Goal: Task Accomplishment & Management: Manage account settings

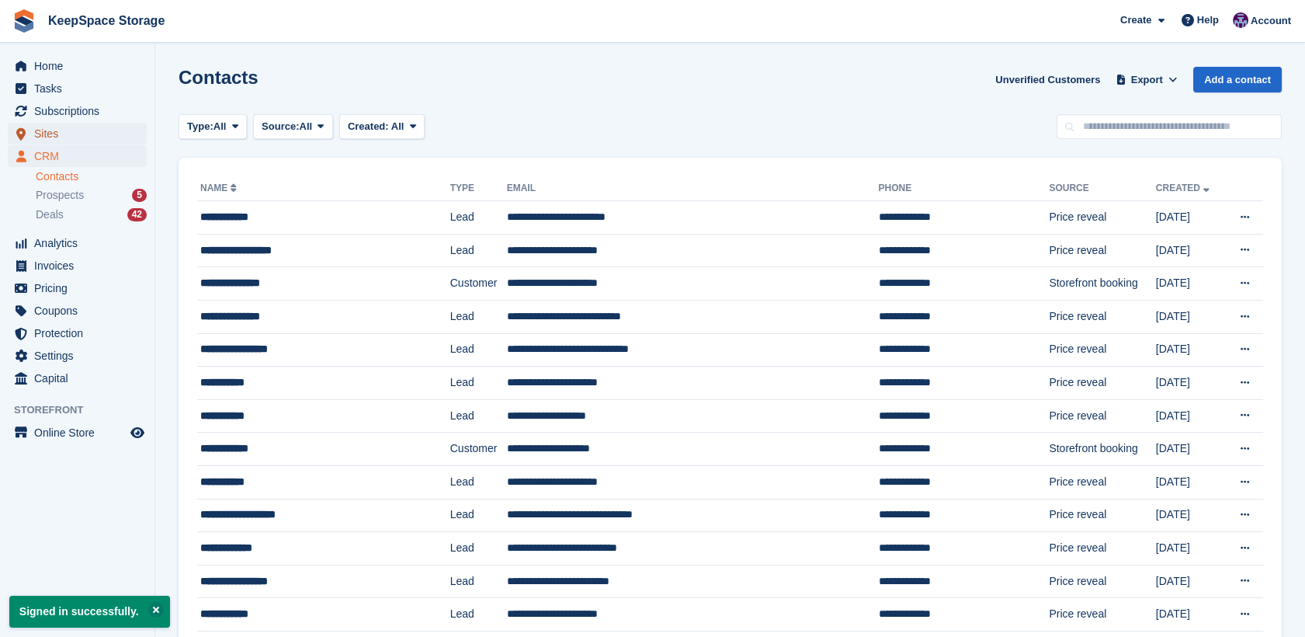
click at [57, 133] on span "Sites" at bounding box center [80, 134] width 93 height 22
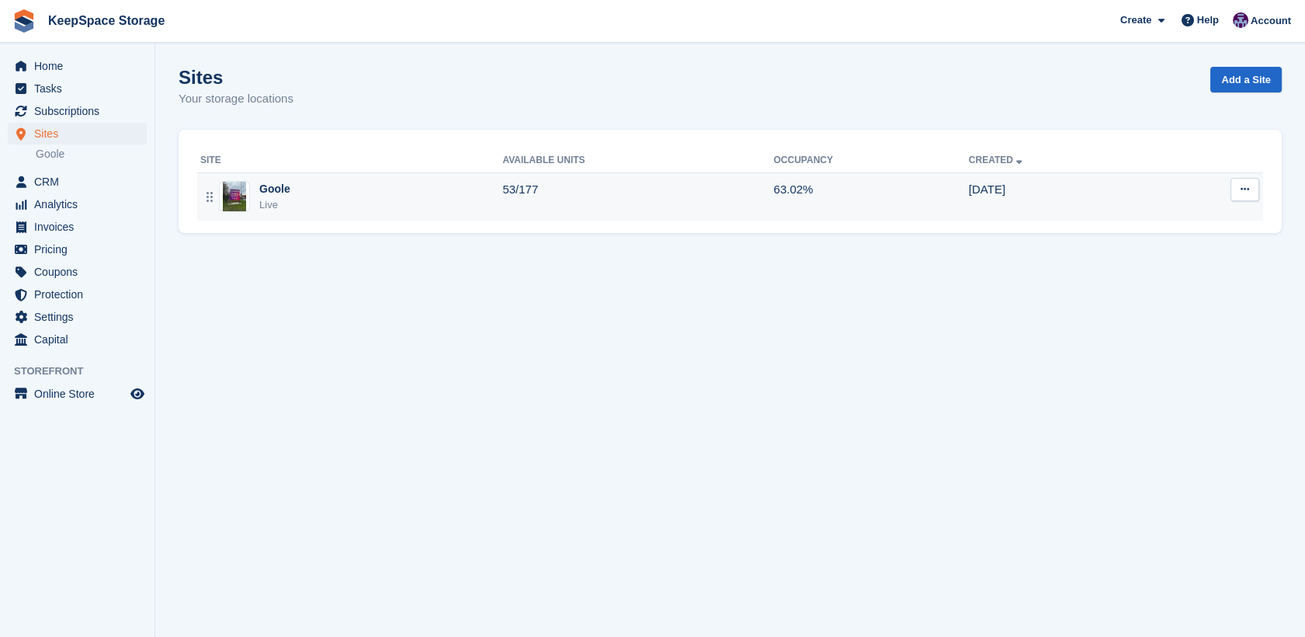
click at [527, 186] on td "53/177" at bounding box center [637, 196] width 271 height 48
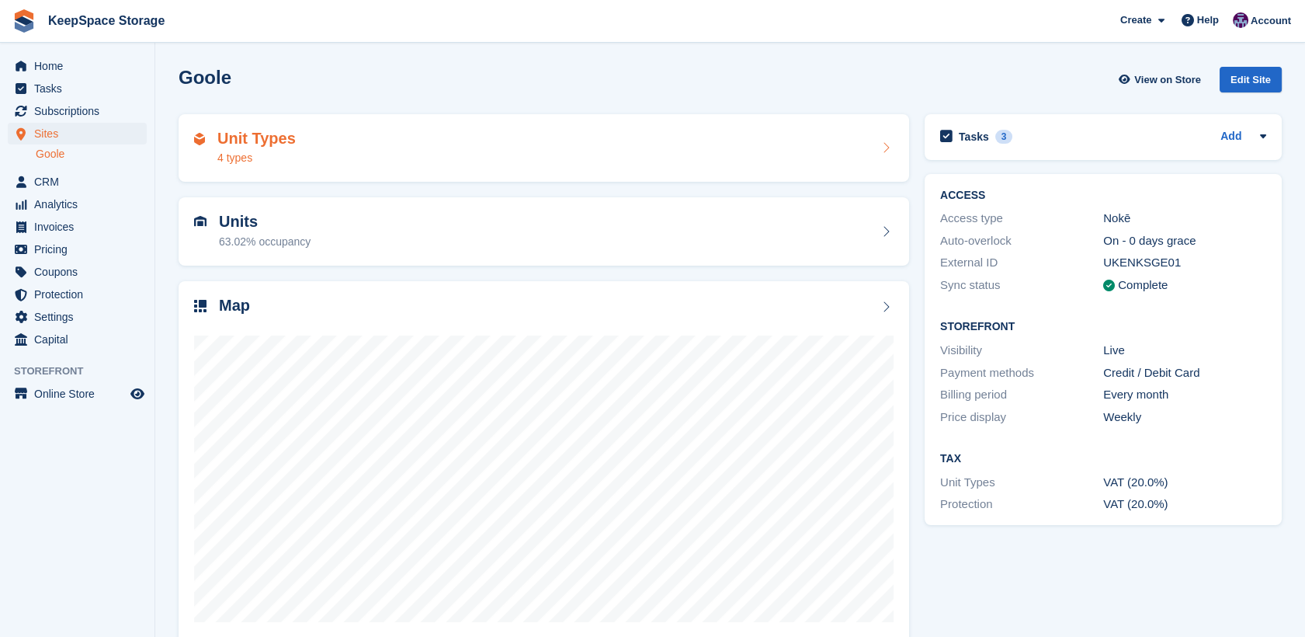
click at [551, 136] on div "Unit Types 4 types" at bounding box center [543, 148] width 699 height 37
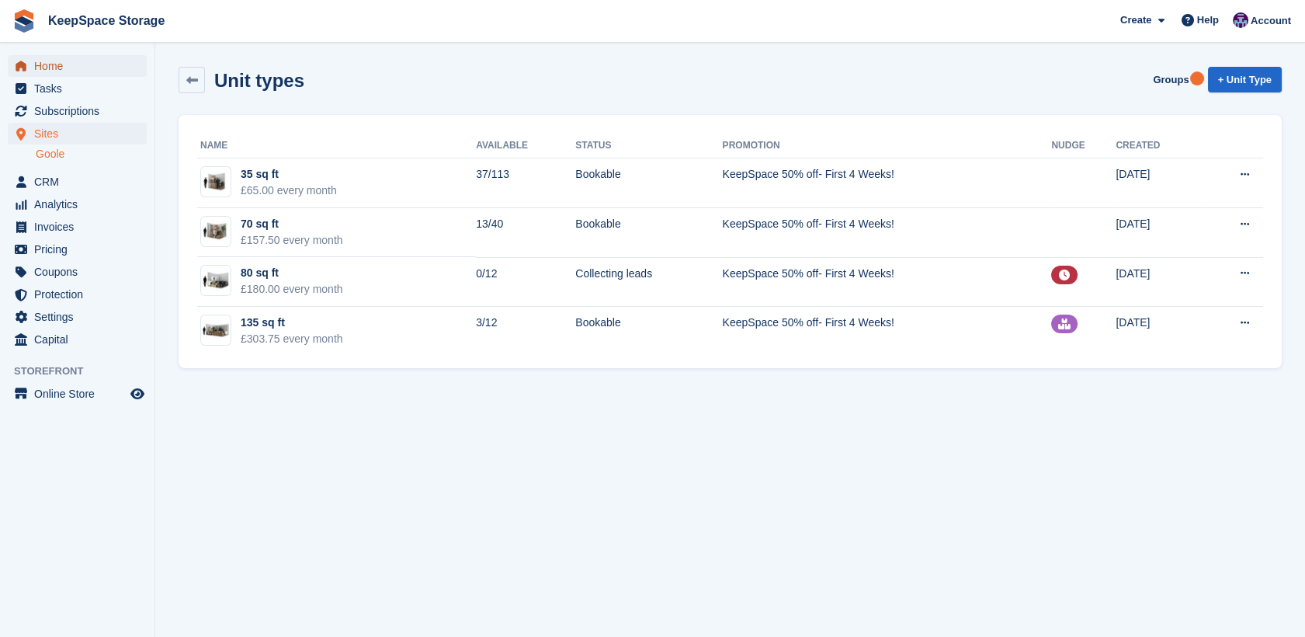
click at [63, 62] on span "Home" at bounding box center [80, 66] width 93 height 22
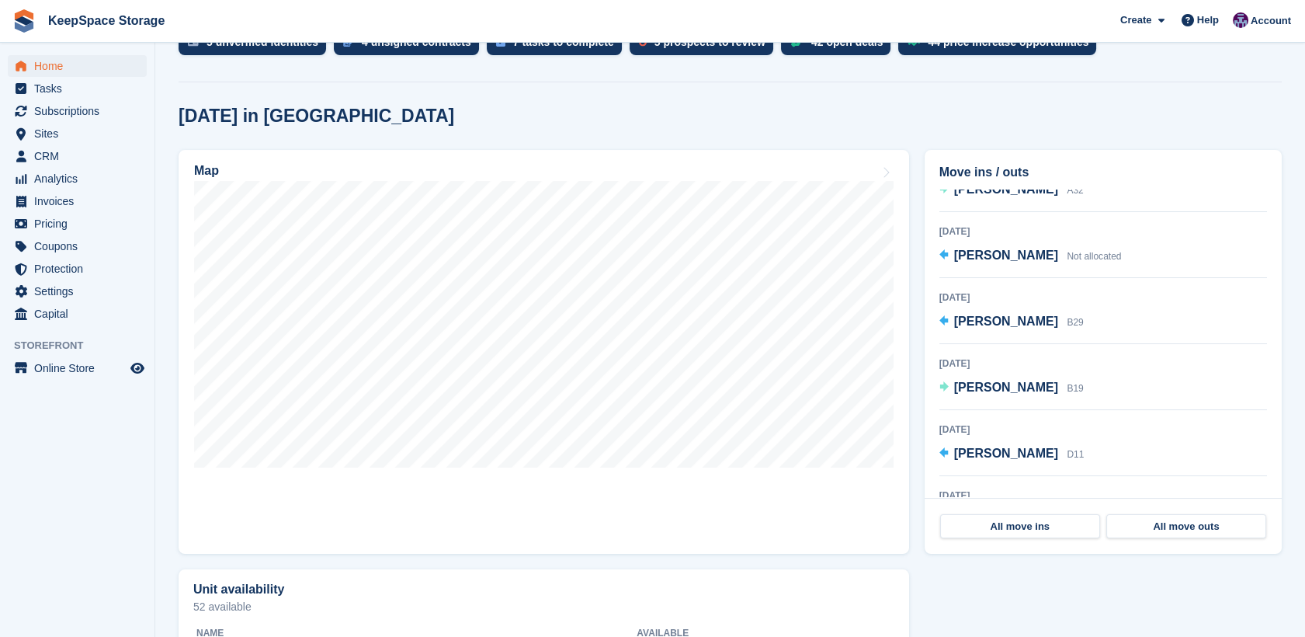
scroll to position [137, 0]
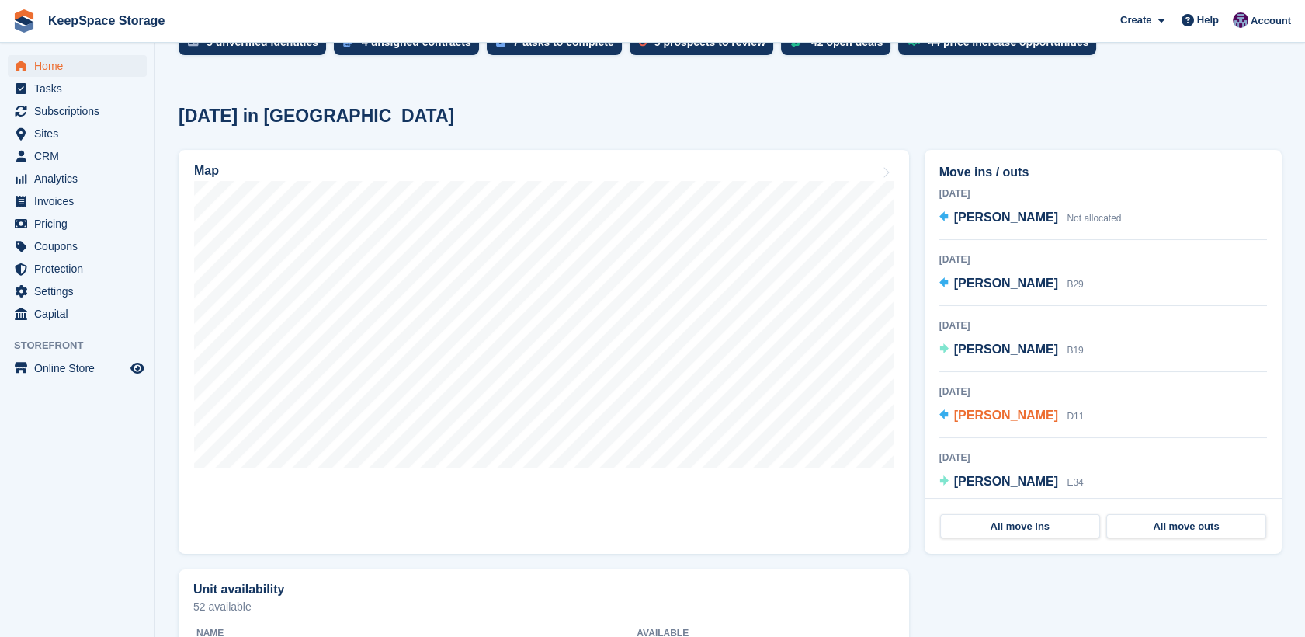
click at [1015, 413] on span "[PERSON_NAME]" at bounding box center [1006, 414] width 104 height 13
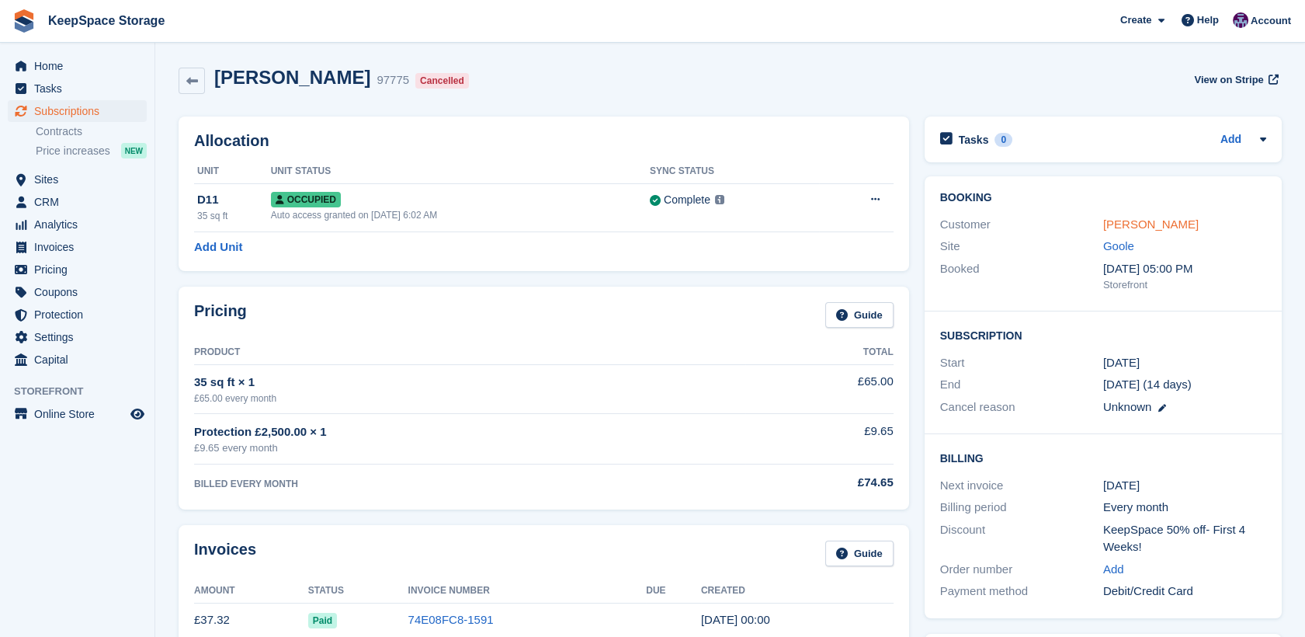
click at [1146, 220] on link "[PERSON_NAME]" at bounding box center [1150, 223] width 95 height 13
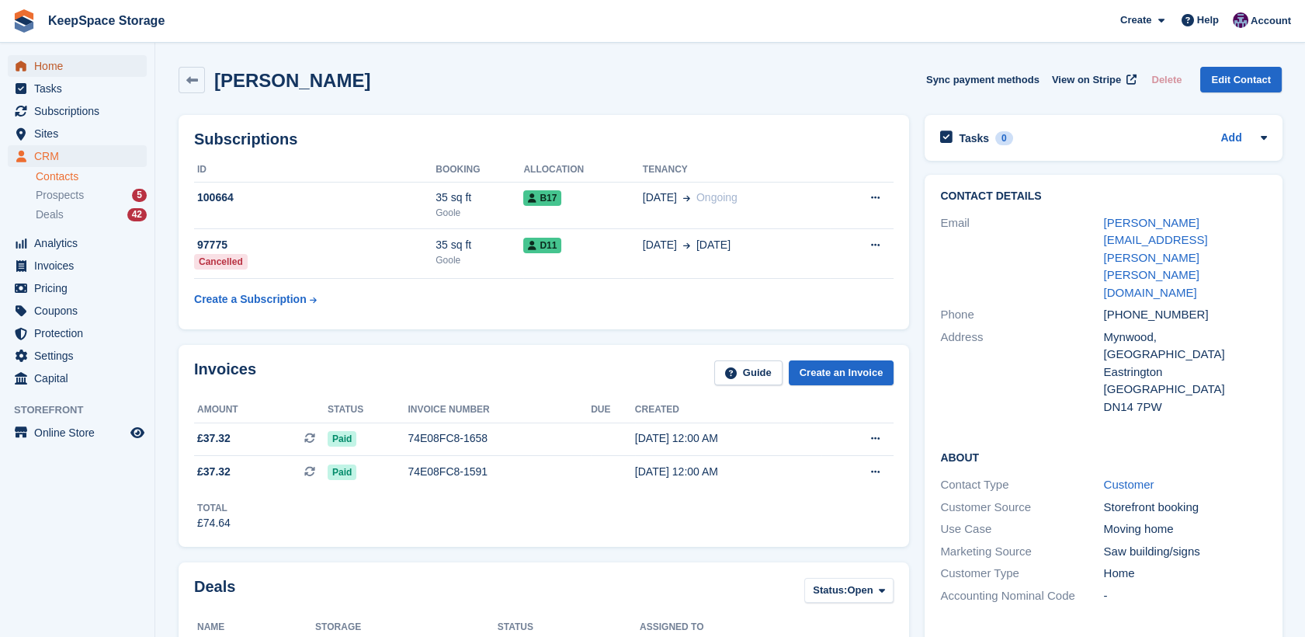
click at [61, 71] on span "Home" at bounding box center [80, 66] width 93 height 22
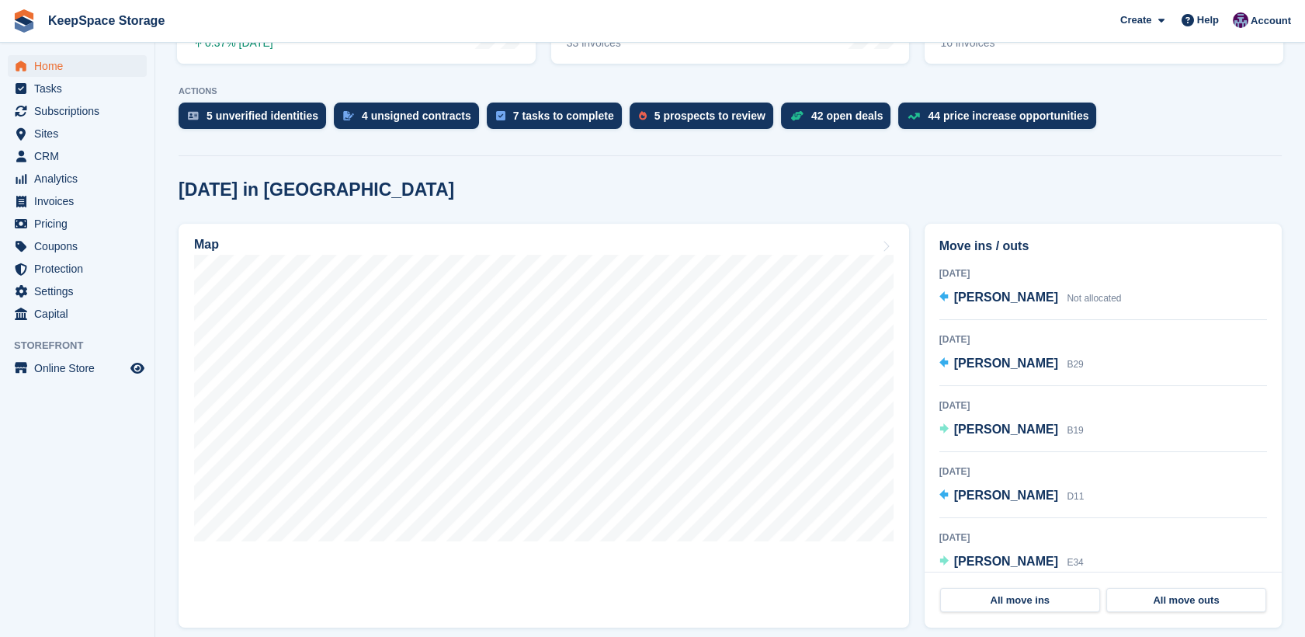
scroll to position [137, 0]
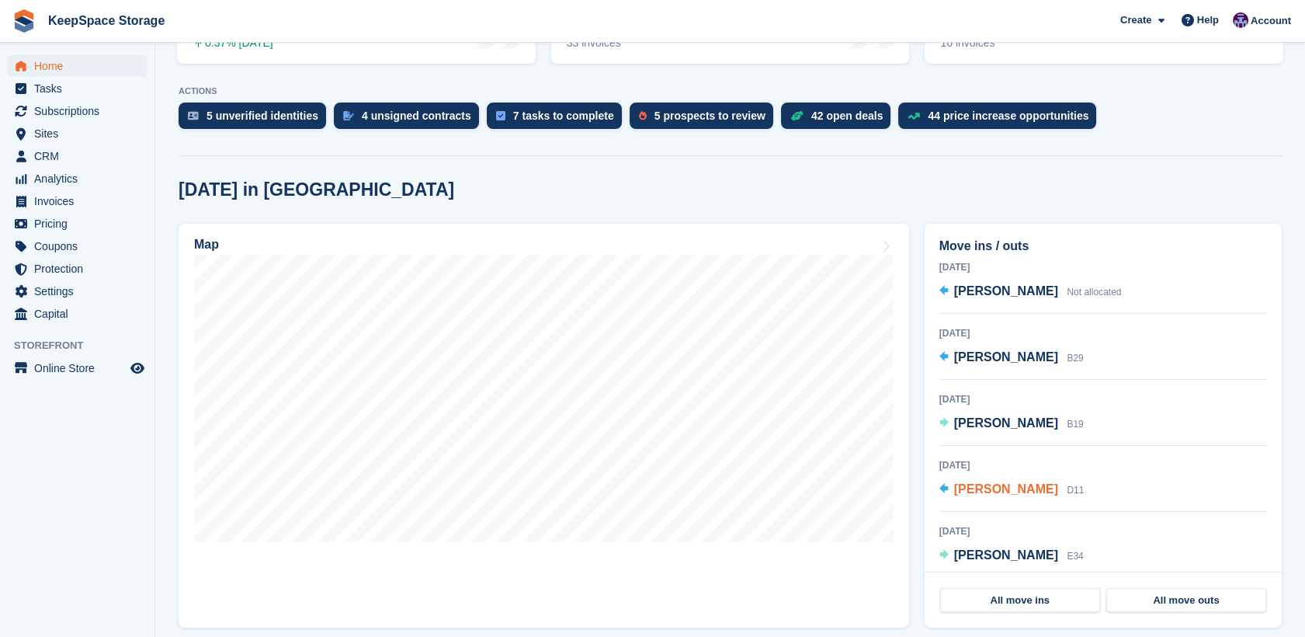
click at [1025, 482] on span "[PERSON_NAME]" at bounding box center [1006, 488] width 104 height 13
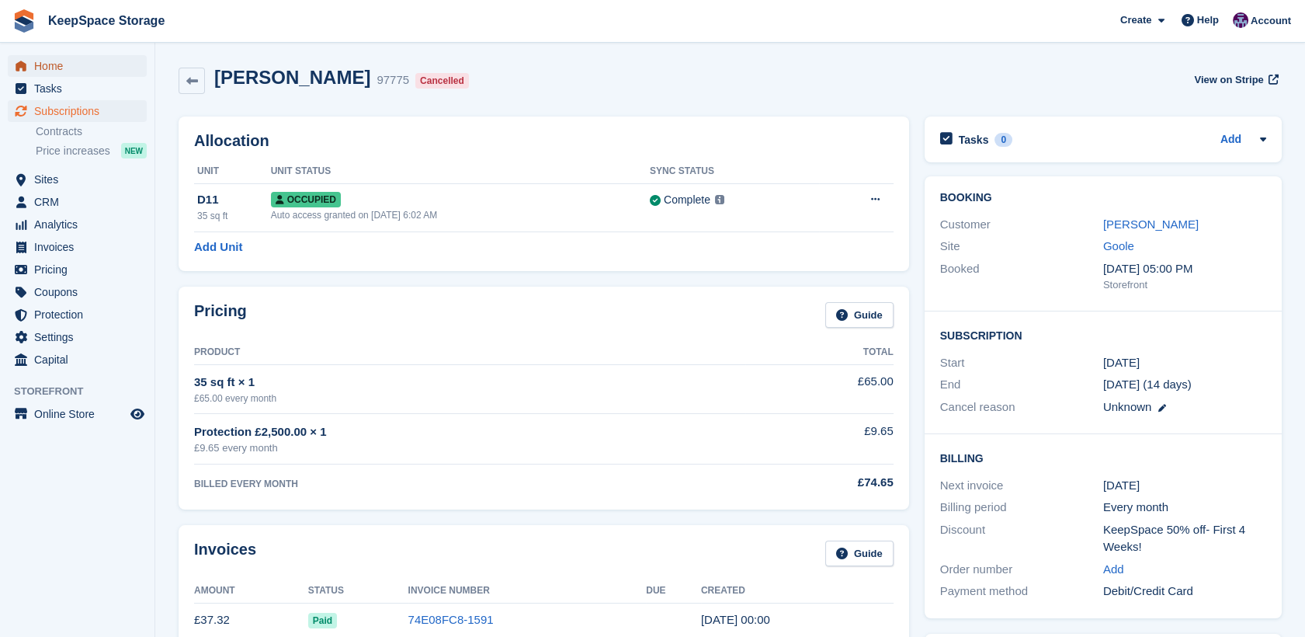
click at [55, 65] on span "Home" at bounding box center [80, 66] width 93 height 22
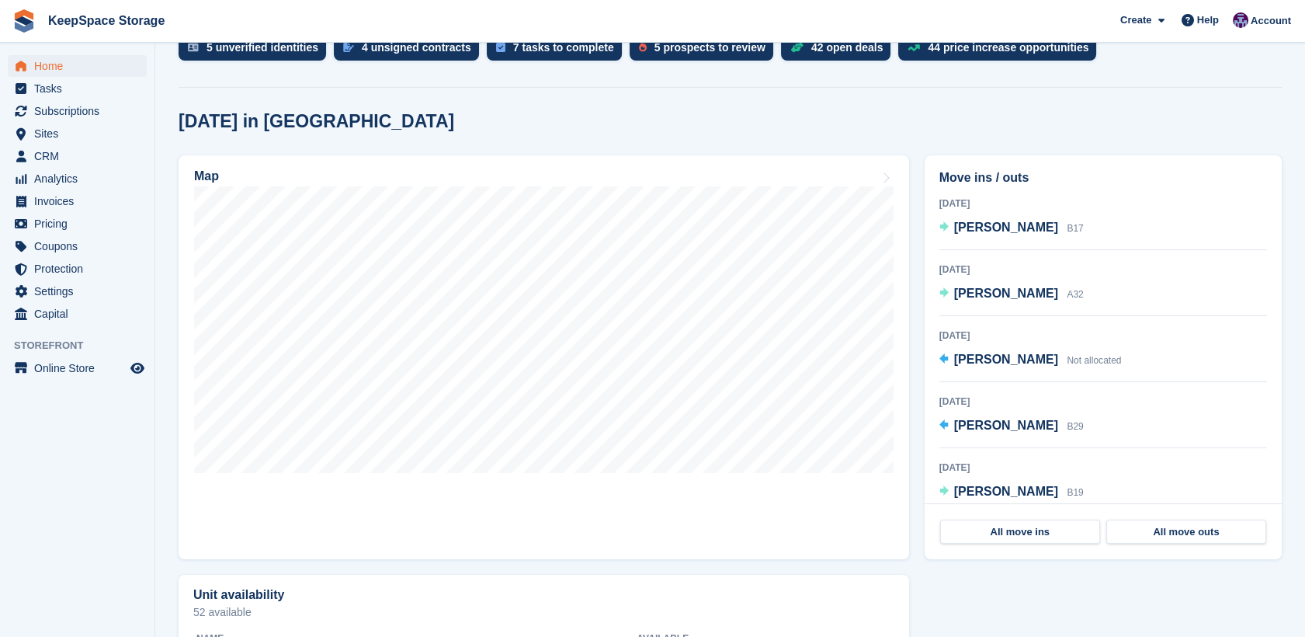
scroll to position [380, 0]
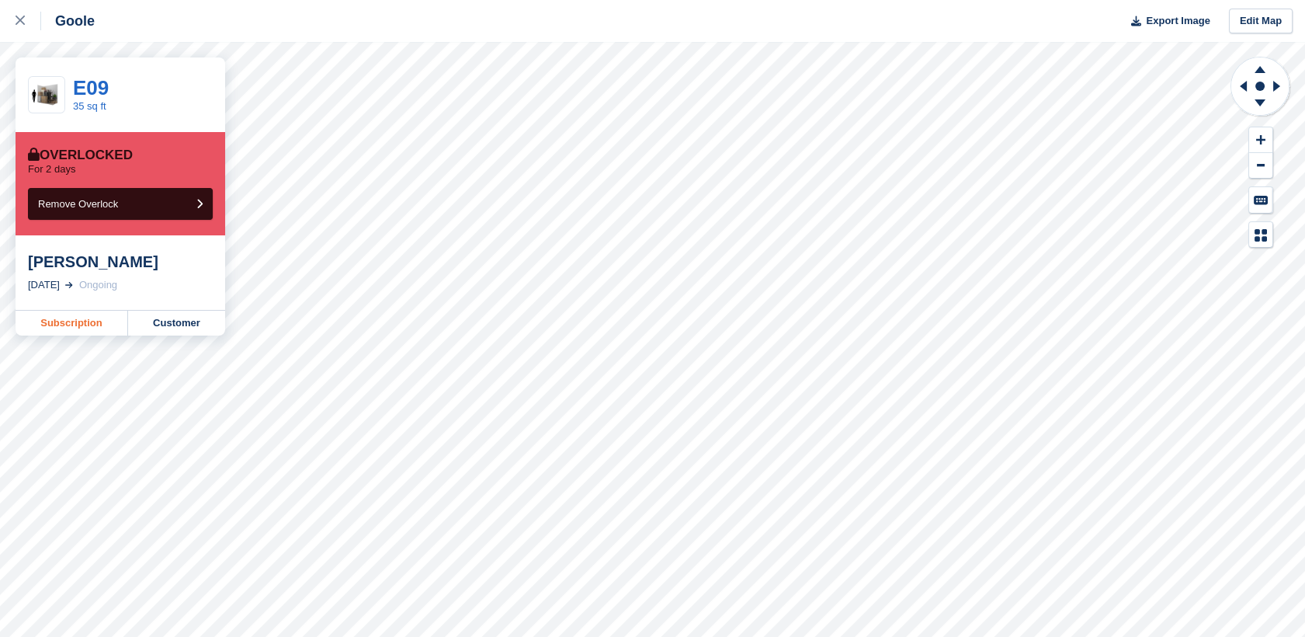
click at [73, 326] on link "Subscription" at bounding box center [72, 323] width 113 height 25
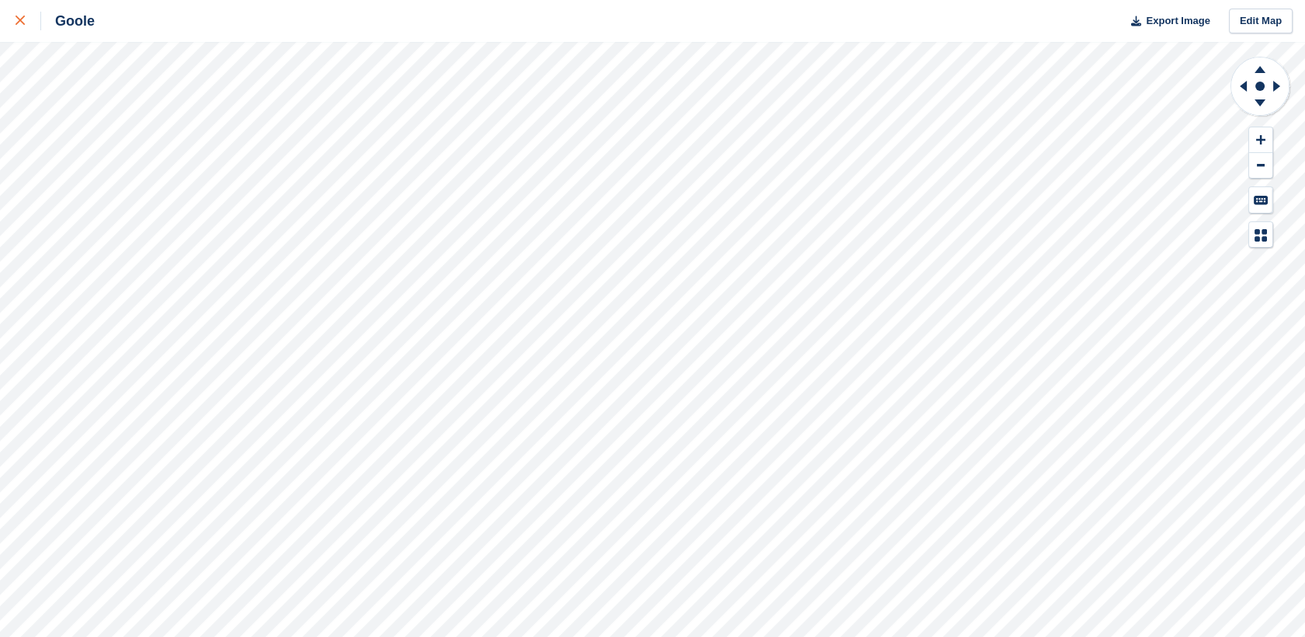
click at [20, 29] on div at bounding box center [29, 21] width 26 height 19
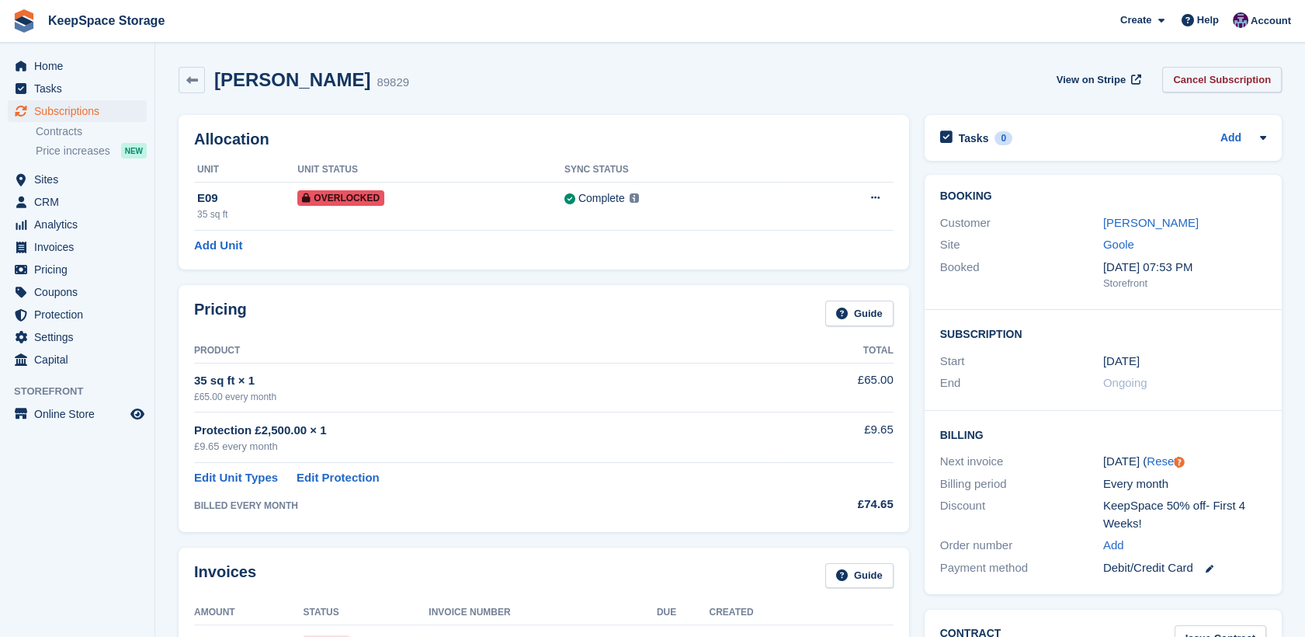
click at [1224, 85] on link "Cancel Subscription" at bounding box center [1222, 80] width 120 height 26
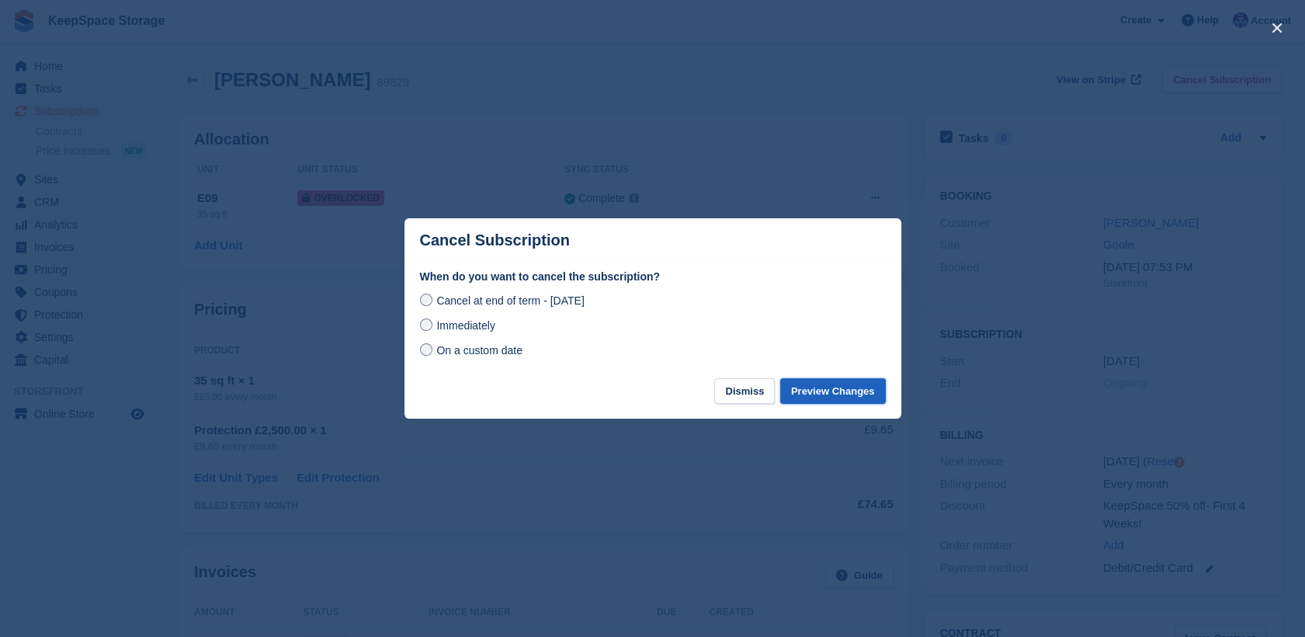
click at [859, 401] on button "Preview Changes" at bounding box center [833, 391] width 106 height 26
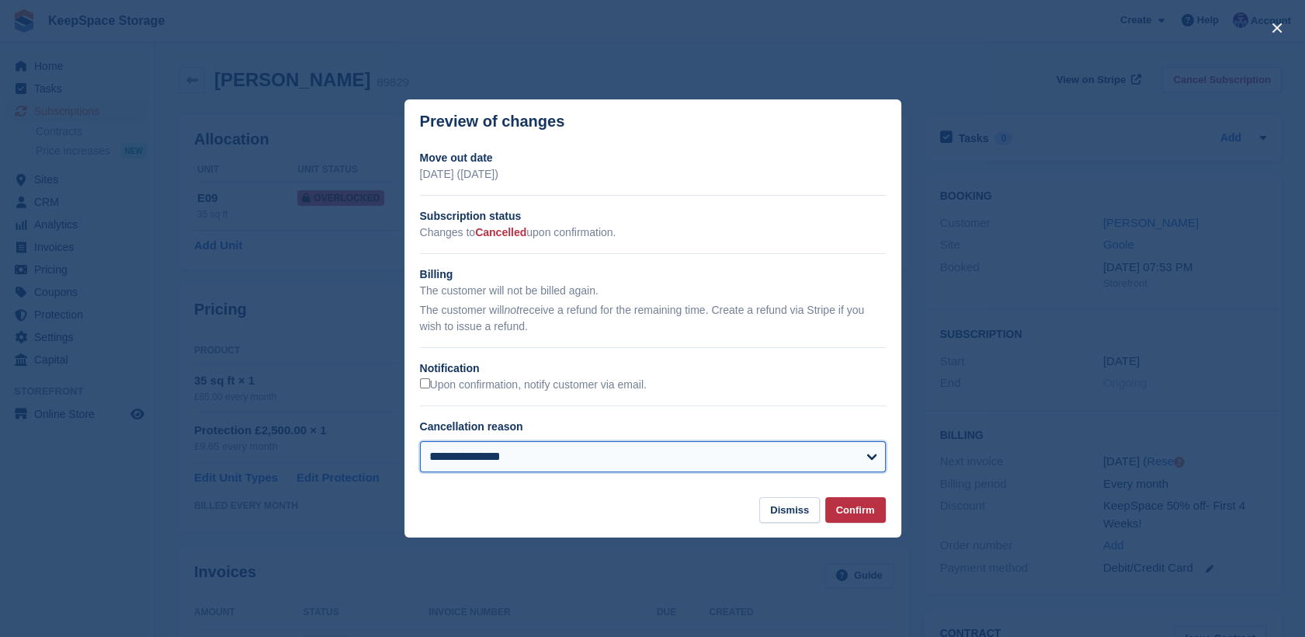
click at [804, 469] on select "**********" at bounding box center [653, 456] width 466 height 31
select select "*****"
click at [420, 443] on select "**********" at bounding box center [653, 456] width 466 height 31
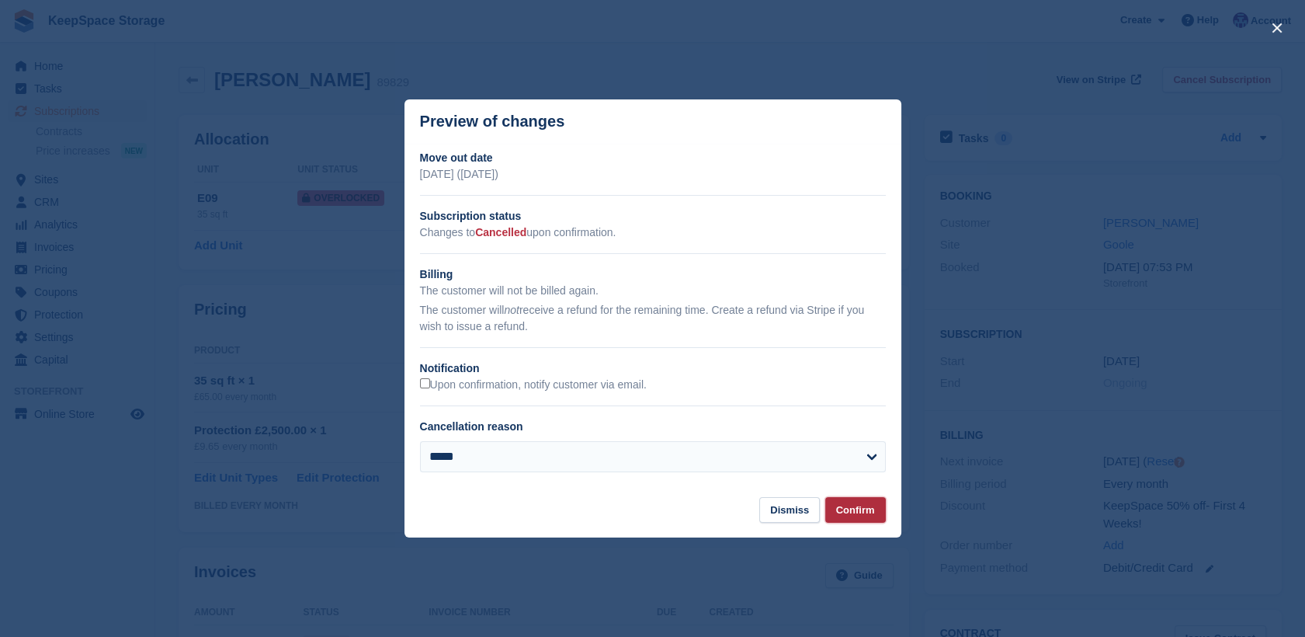
click at [856, 512] on button "Confirm" at bounding box center [855, 510] width 61 height 26
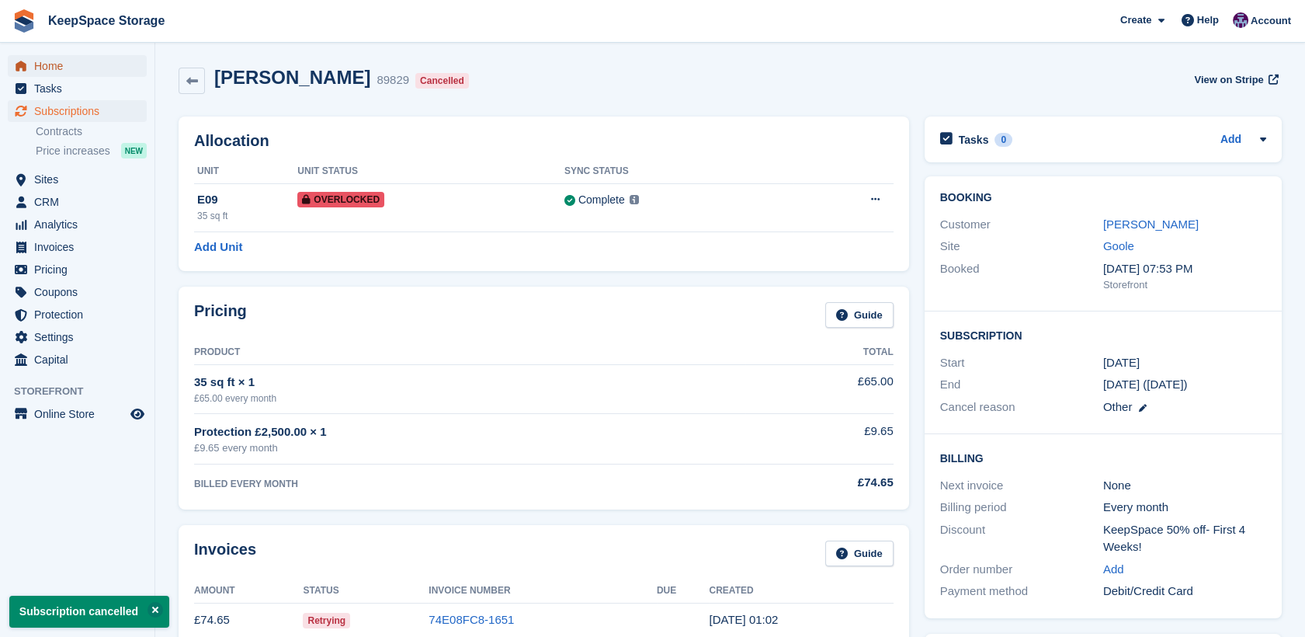
click at [42, 69] on span "Home" at bounding box center [80, 66] width 93 height 22
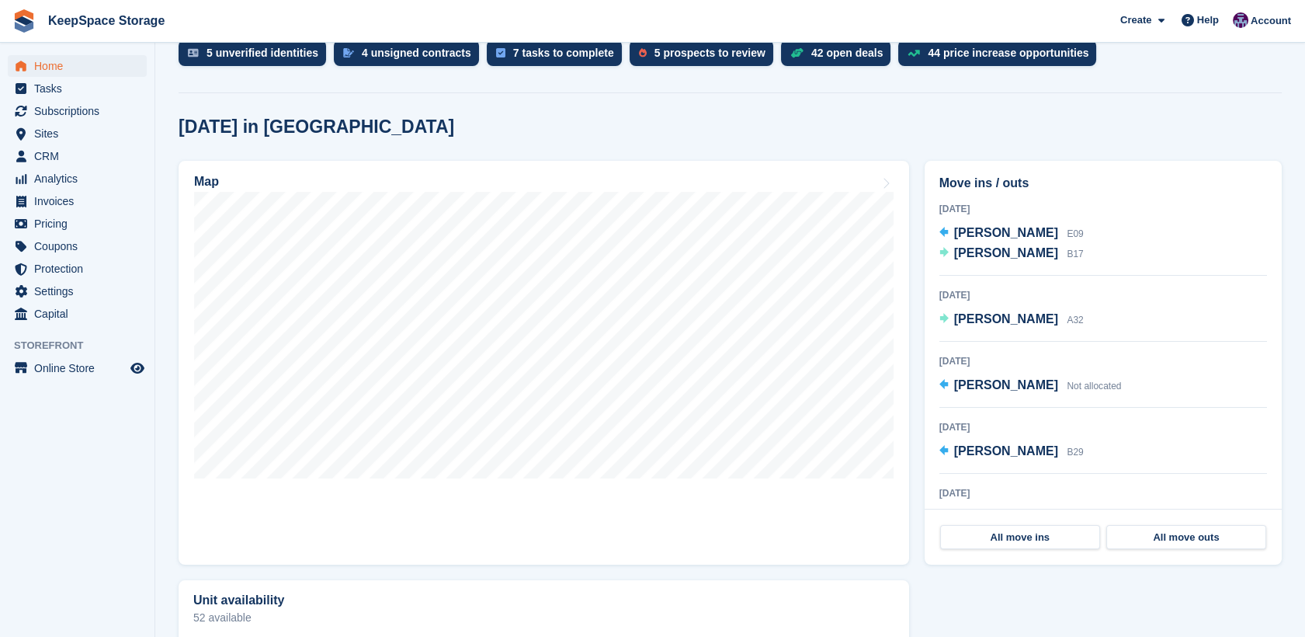
scroll to position [348, 0]
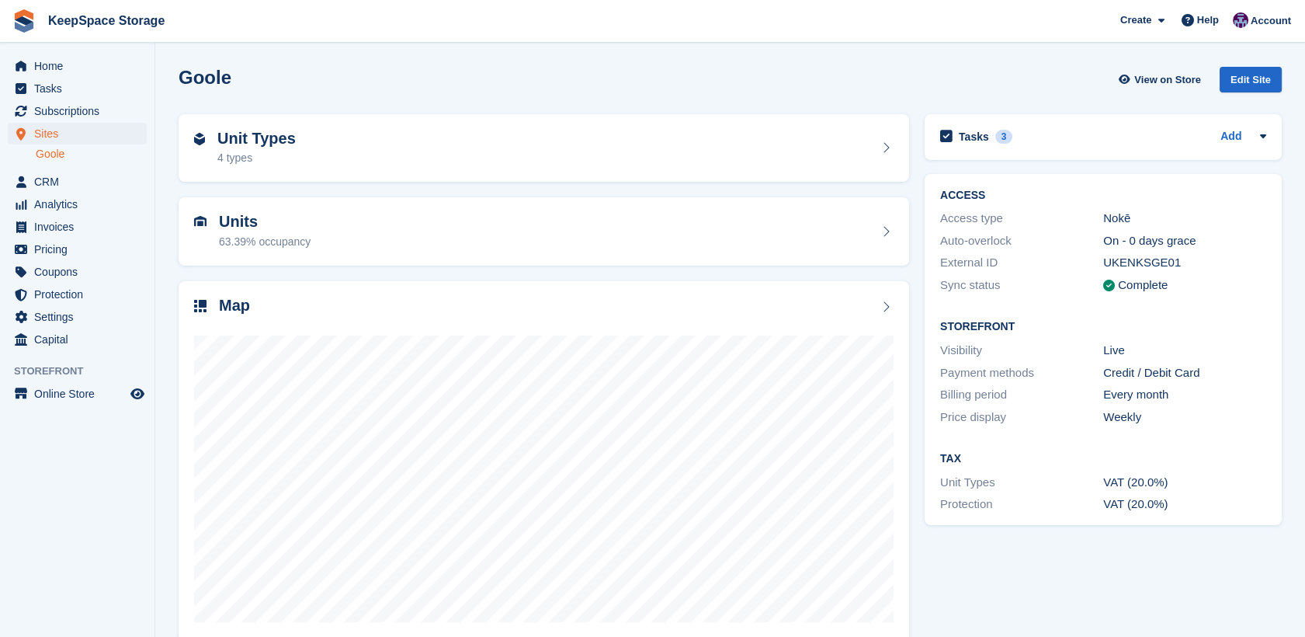
scroll to position [25, 0]
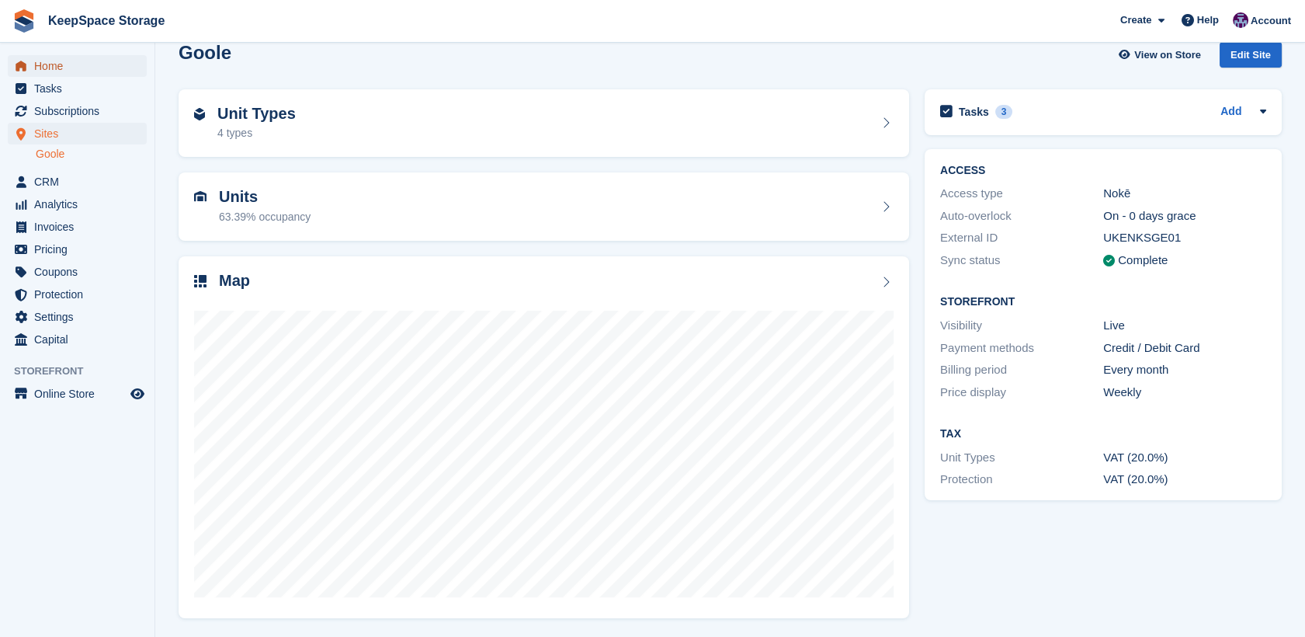
click at [69, 64] on span "Home" at bounding box center [80, 66] width 93 height 22
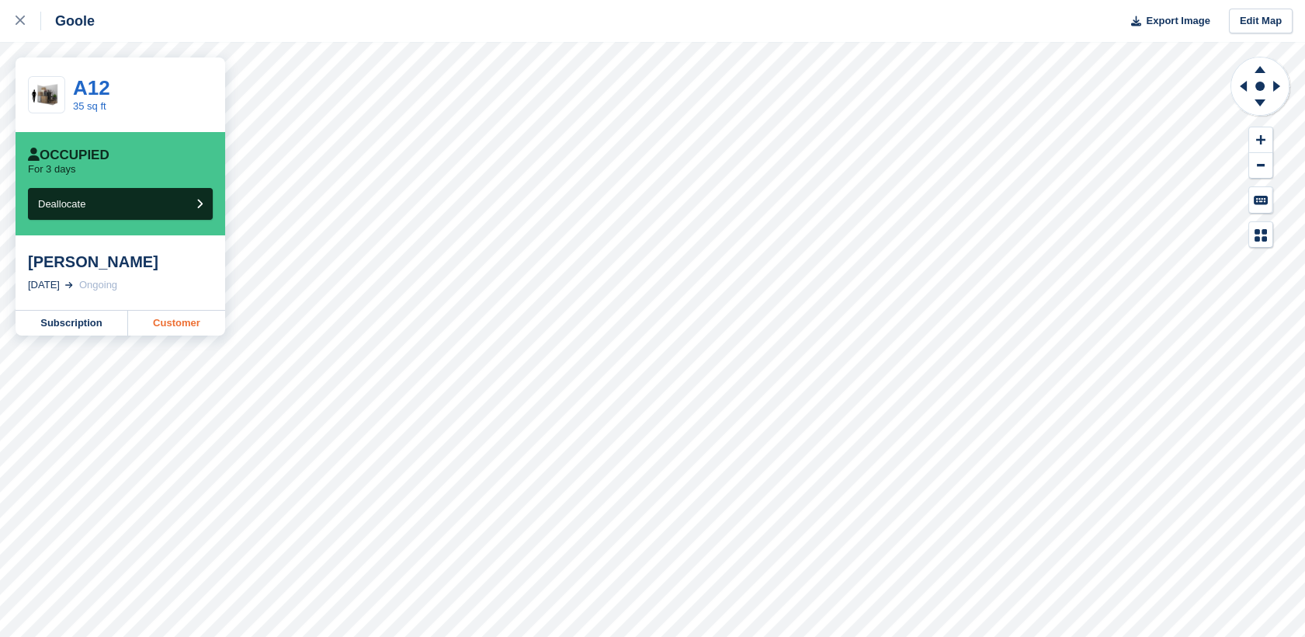
click at [187, 335] on link "Customer" at bounding box center [176, 323] width 97 height 25
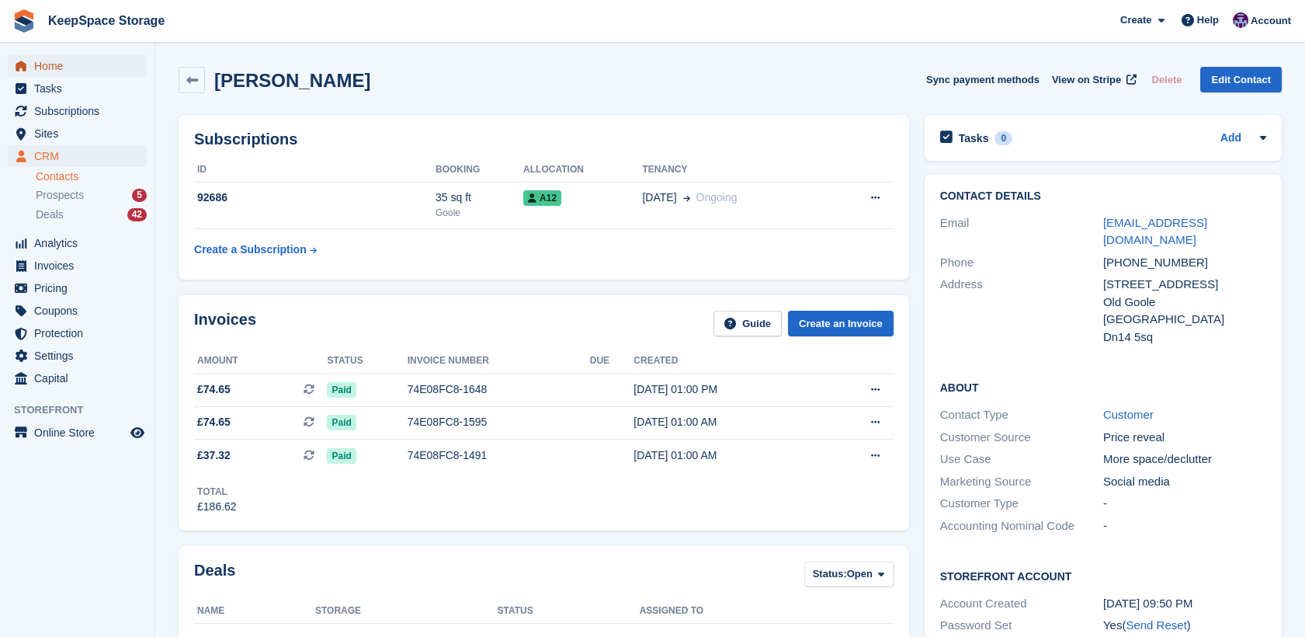
click at [37, 59] on span "Home" at bounding box center [80, 66] width 93 height 22
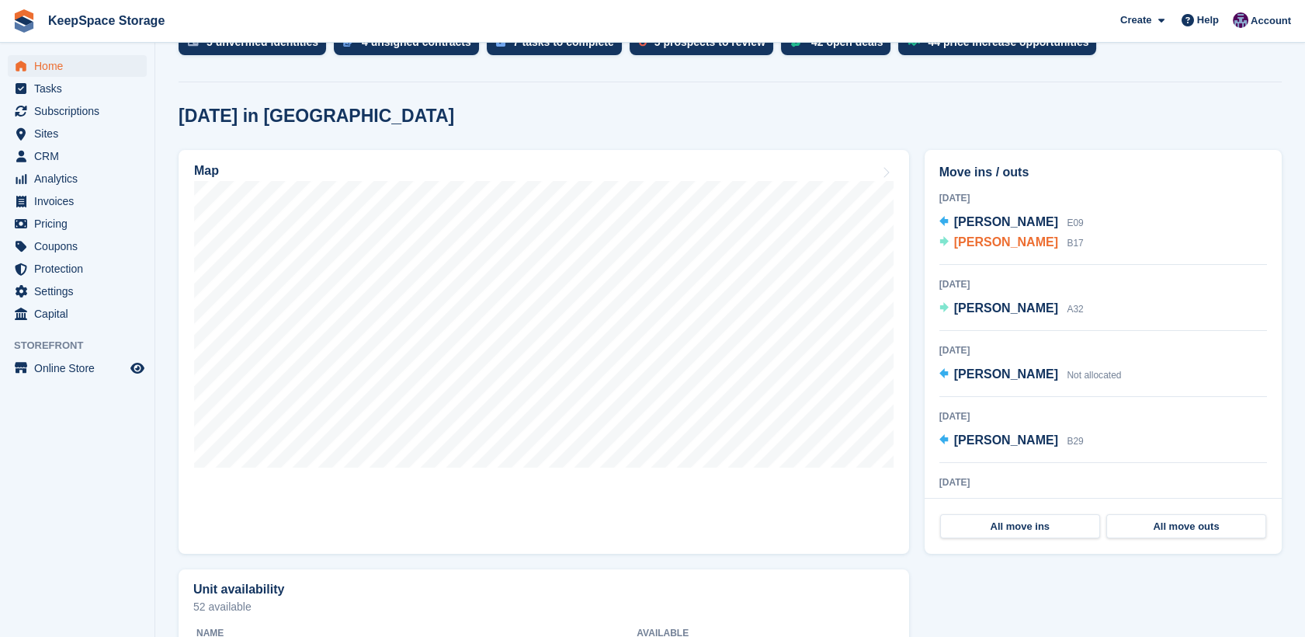
click at [963, 242] on span "Jamie Hickman" at bounding box center [1006, 241] width 104 height 13
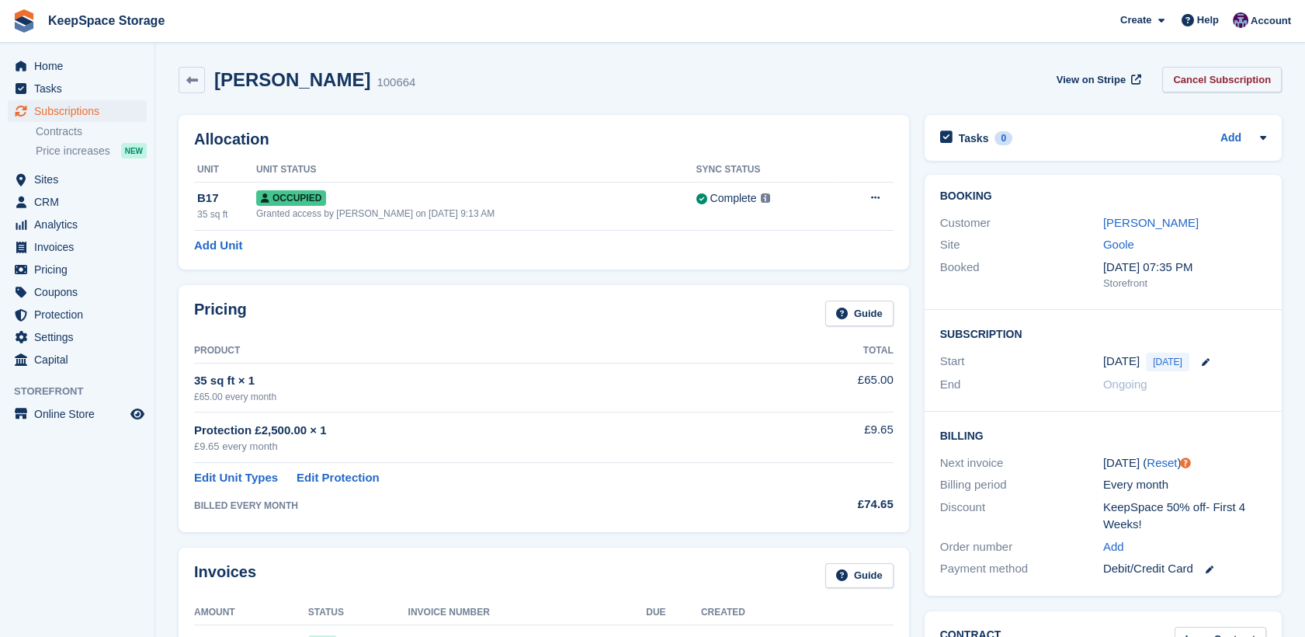
click at [1203, 75] on link "Cancel Subscription" at bounding box center [1222, 80] width 120 height 26
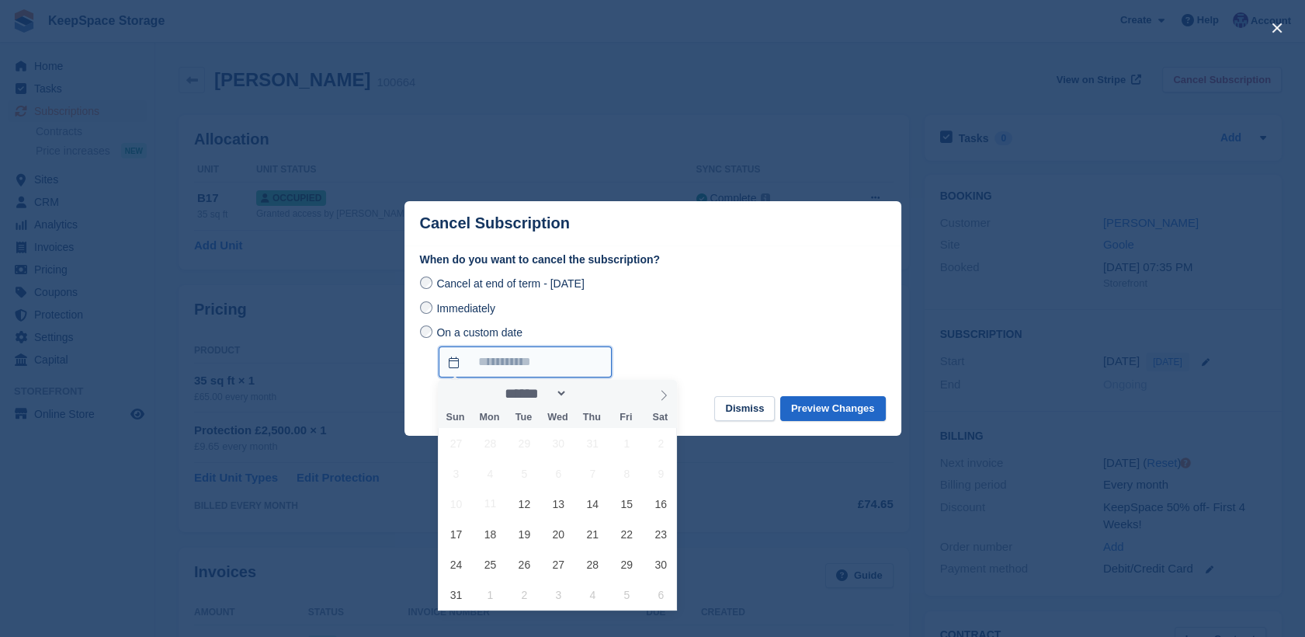
click at [537, 363] on input "On a custom date" at bounding box center [525, 361] width 173 height 31
click at [486, 568] on span "25" at bounding box center [490, 564] width 30 height 30
type input "**********"
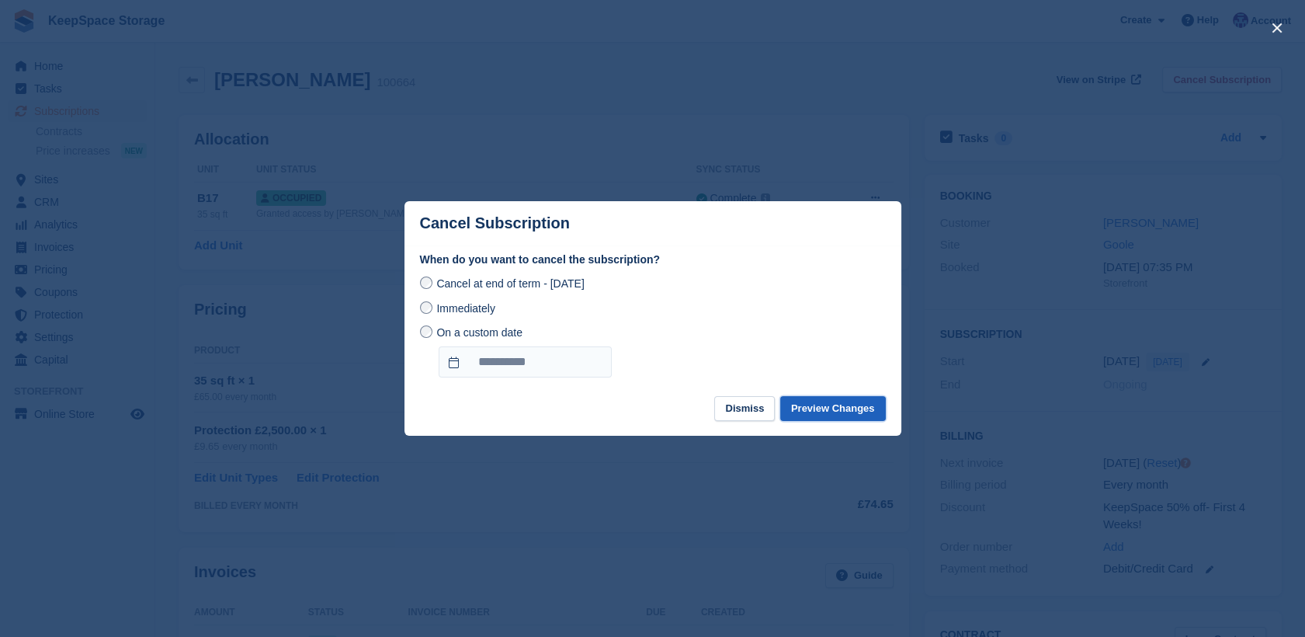
click at [832, 405] on button "Preview Changes" at bounding box center [833, 409] width 106 height 26
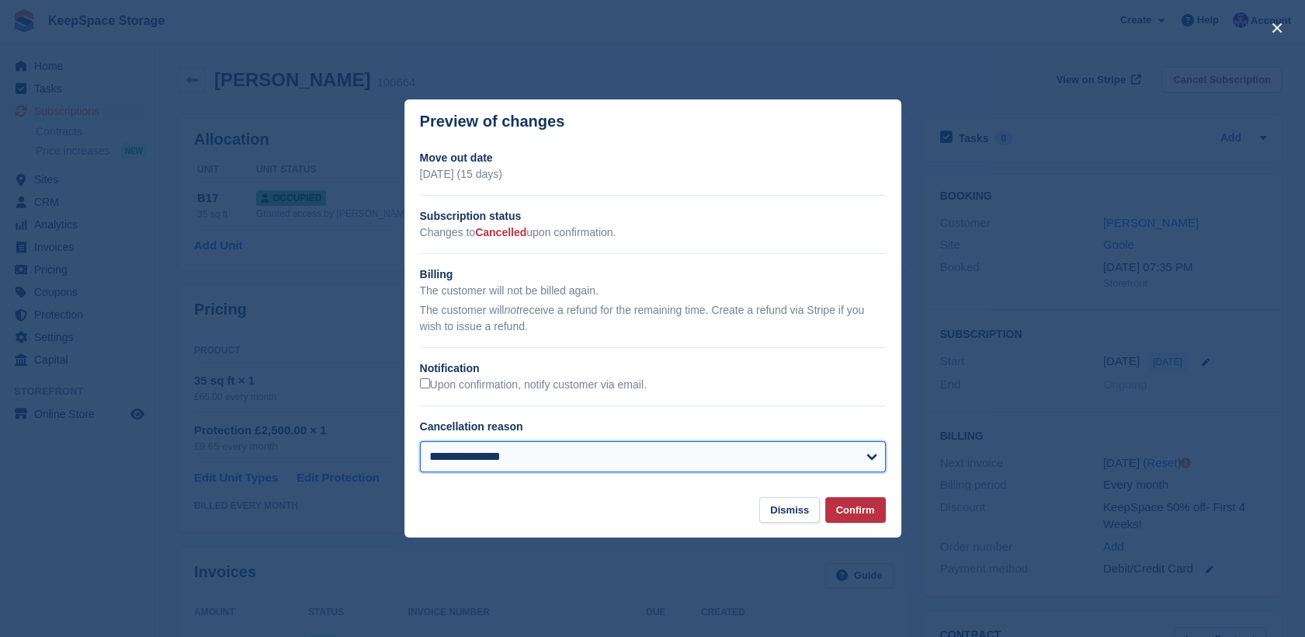
click at [582, 469] on select "**********" at bounding box center [653, 456] width 466 height 31
select select "**********"
click at [420, 443] on select "**********" at bounding box center [653, 456] width 466 height 31
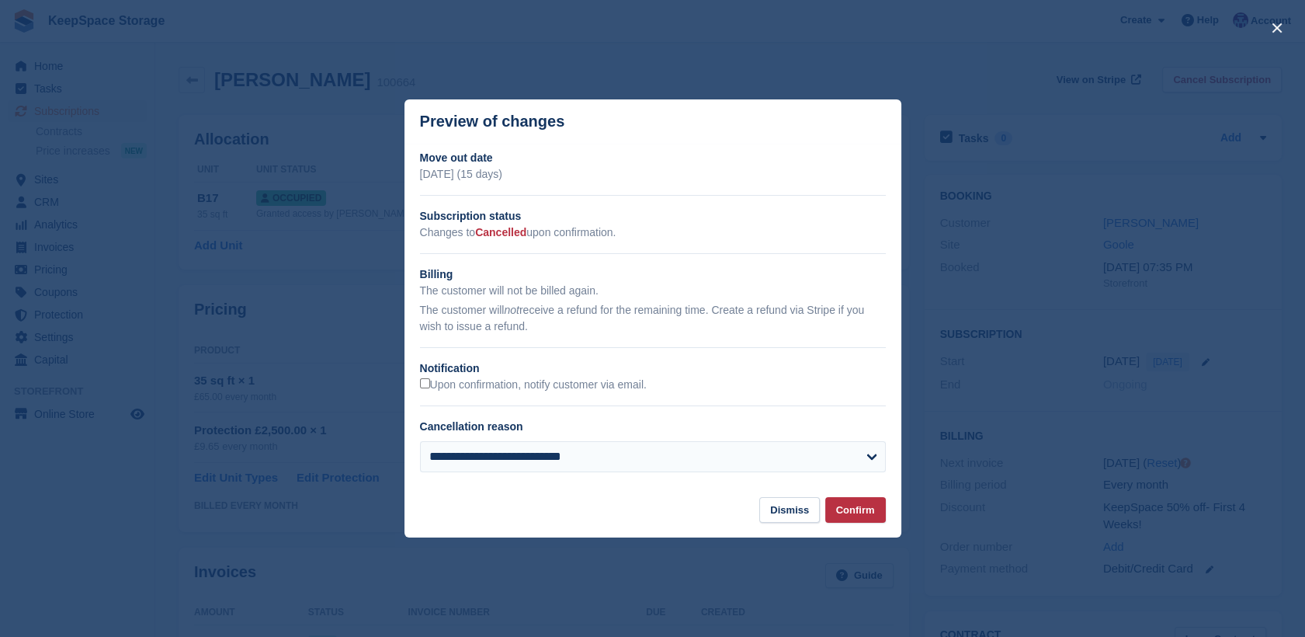
click at [710, 388] on div "Upon confirmation, notify customer via email." at bounding box center [653, 385] width 466 height 16
click at [861, 511] on button "Confirm" at bounding box center [855, 510] width 61 height 26
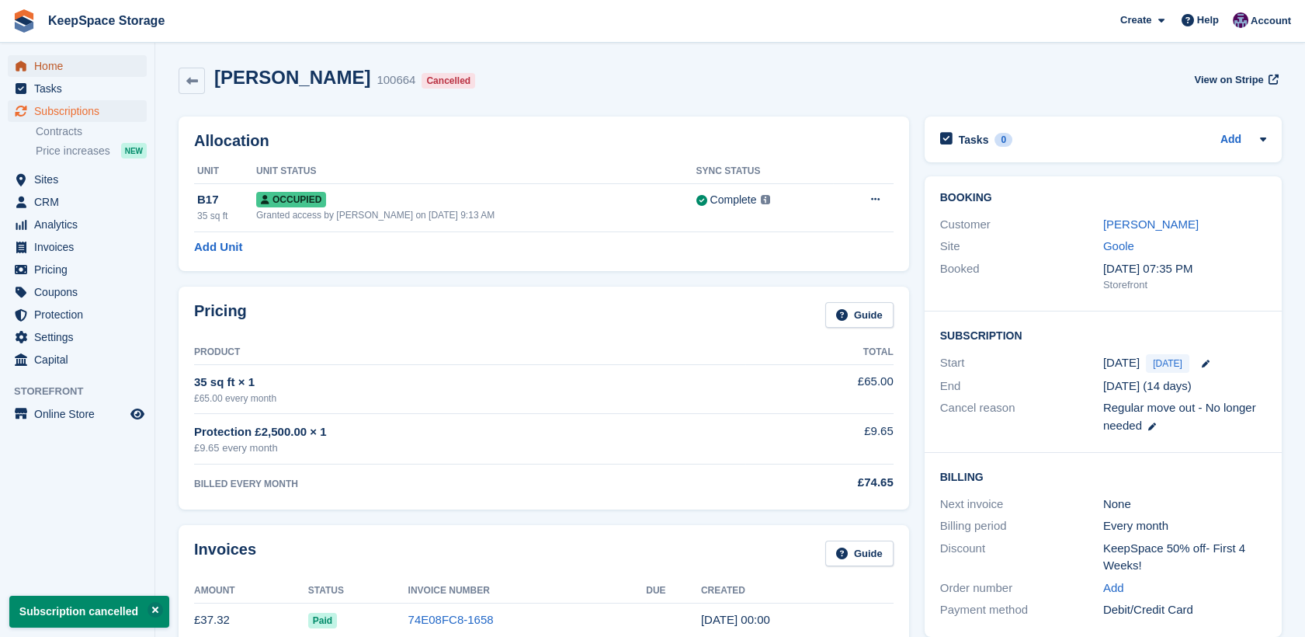
click at [68, 63] on span "Home" at bounding box center [80, 66] width 93 height 22
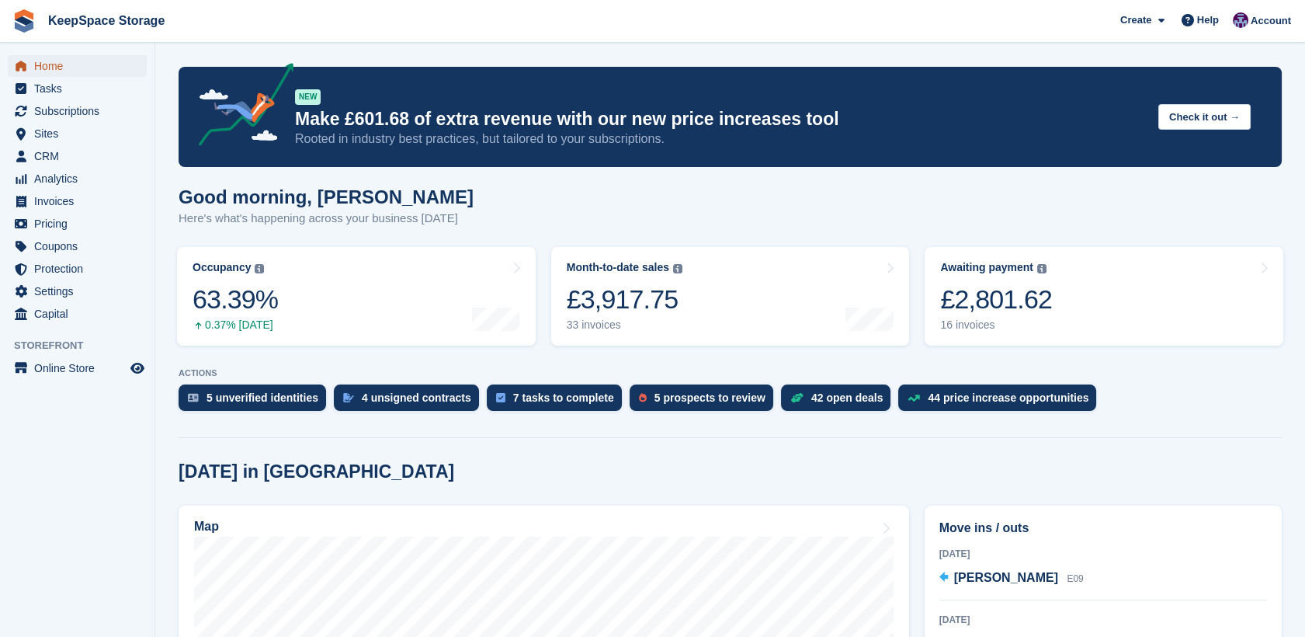
click at [75, 71] on span "Home" at bounding box center [80, 66] width 93 height 22
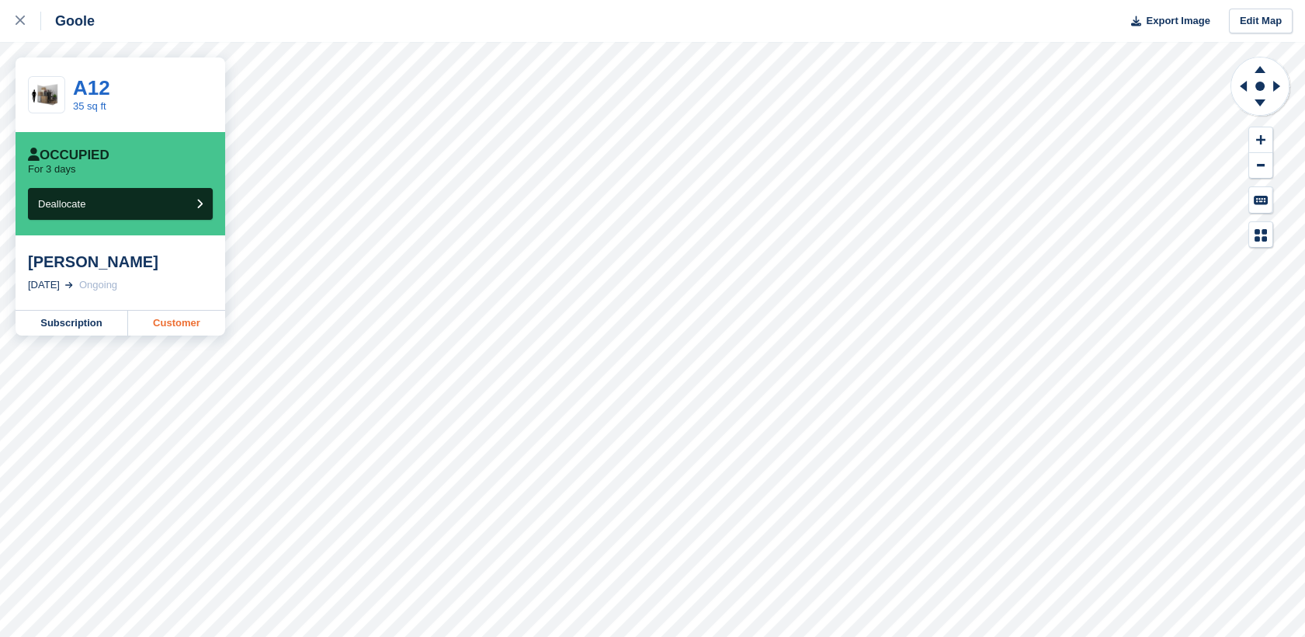
click at [213, 332] on link "Customer" at bounding box center [176, 323] width 97 height 25
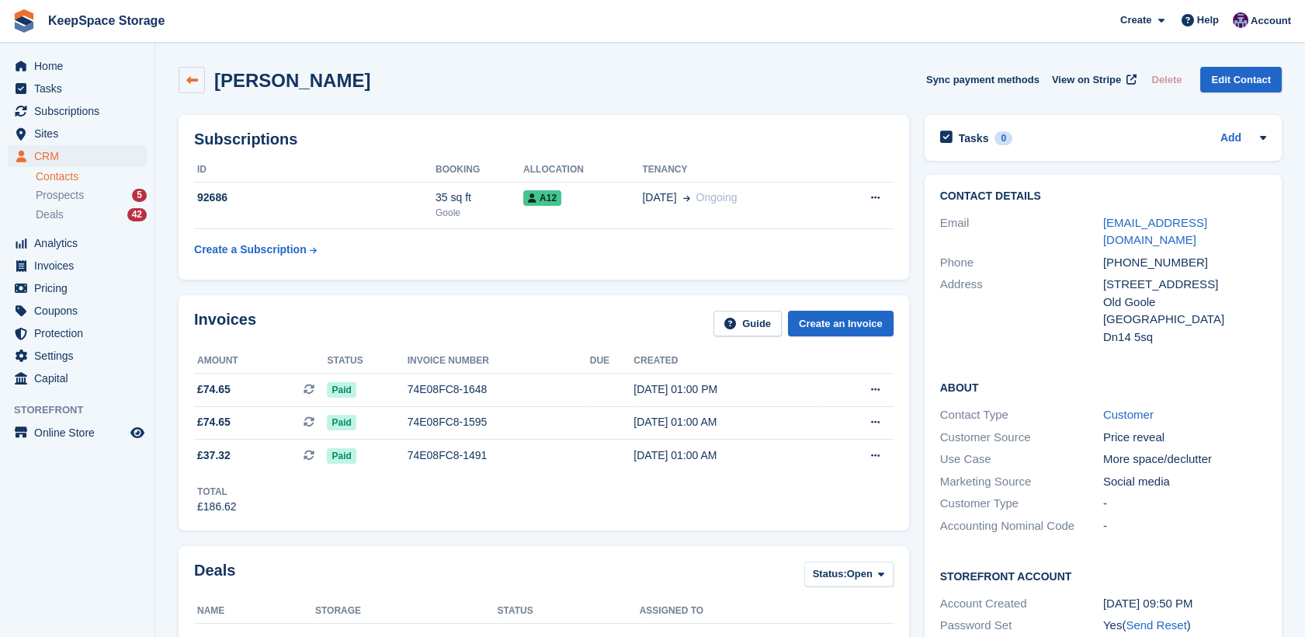
click at [188, 84] on icon at bounding box center [192, 81] width 12 height 12
